Goal: Navigation & Orientation: Find specific page/section

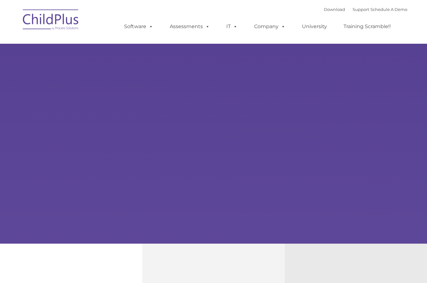
type input ""
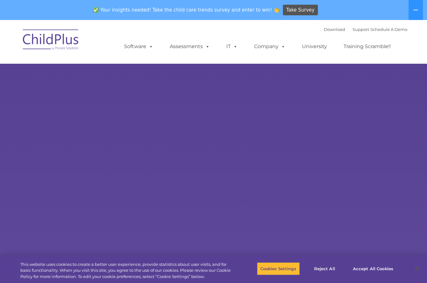
select select "MEDIUM"
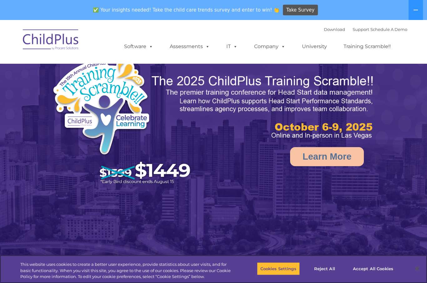
select select "MEDIUM"
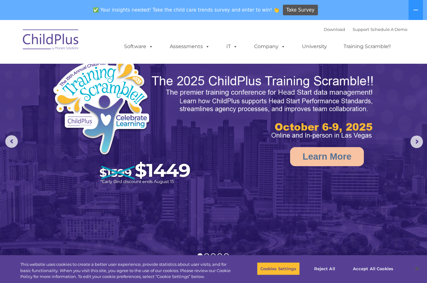
click at [130, 50] on link "Software" at bounding box center [139, 46] width 42 height 12
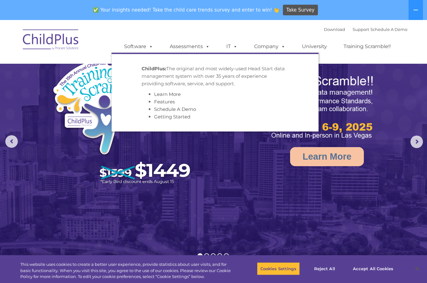
click at [416, 57] on nav "Download Support | Schedule A Demo  MENU MENU Software ChildPlus: The original…" at bounding box center [213, 42] width 427 height 44
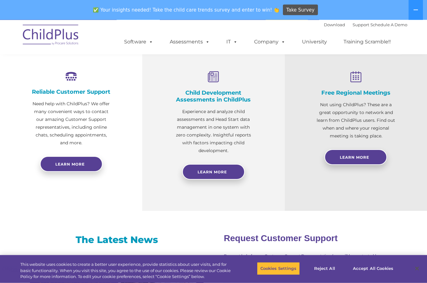
scroll to position [230, 0]
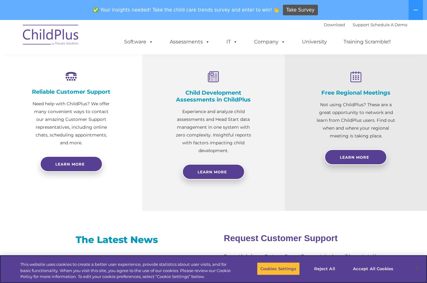
click at [379, 275] on button "Accept All Cookies" at bounding box center [372, 268] width 47 height 13
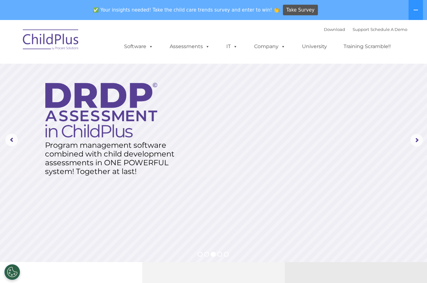
scroll to position [0, 0]
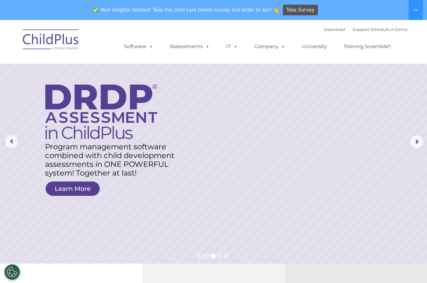
click at [132, 48] on link "Software" at bounding box center [139, 46] width 42 height 12
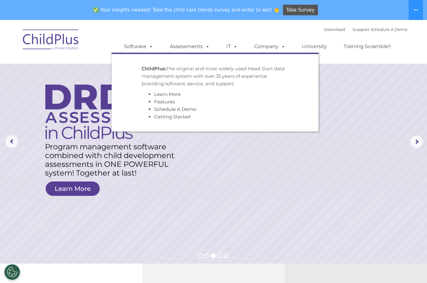
click at [34, 39] on img at bounding box center [51, 40] width 62 height 31
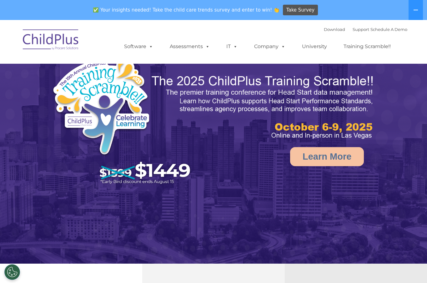
select select "MEDIUM"
click at [274, 50] on link "Company" at bounding box center [270, 46] width 44 height 12
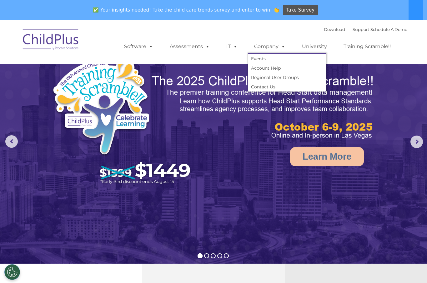
click at [231, 47] on span at bounding box center [234, 46] width 7 height 6
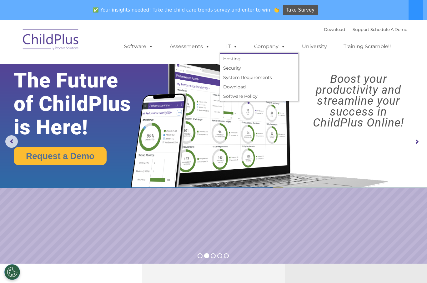
click at [197, 48] on link "Assessments" at bounding box center [189, 46] width 52 height 12
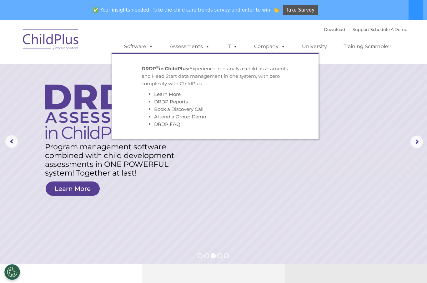
click at [418, 11] on icon at bounding box center [415, 9] width 5 height 5
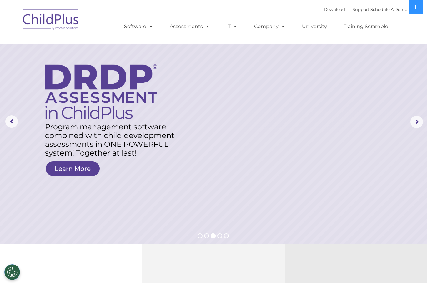
click at [355, 10] on link "Support" at bounding box center [360, 9] width 17 height 5
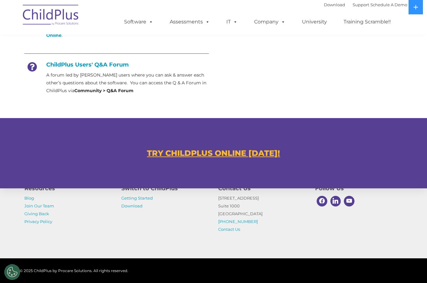
scroll to position [320, 0]
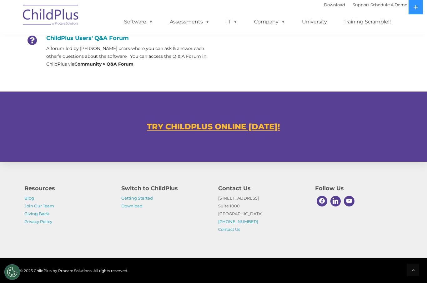
click at [262, 126] on u "TRY CHILDPLUS ONLINE TODAY!" at bounding box center [213, 126] width 133 height 9
